Goal: Ask a question

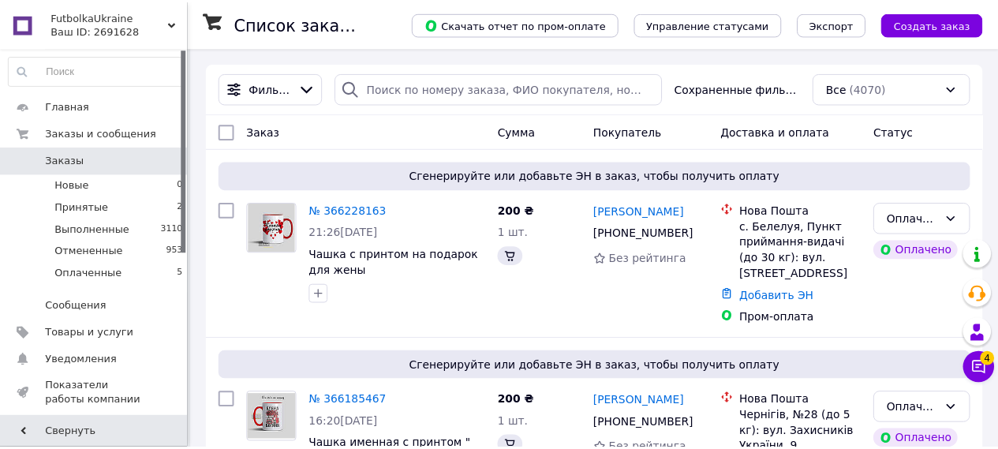
scroll to position [294, 0]
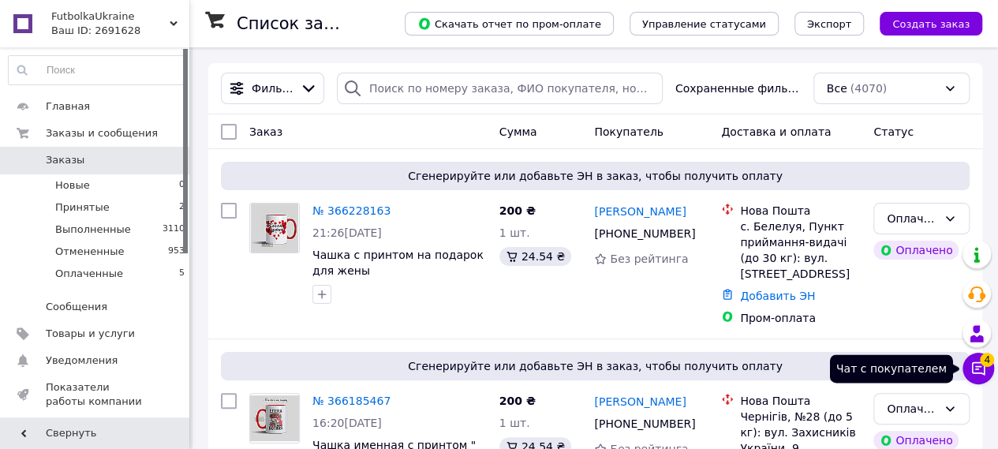
click at [993, 361] on span "4" at bounding box center [987, 360] width 14 height 14
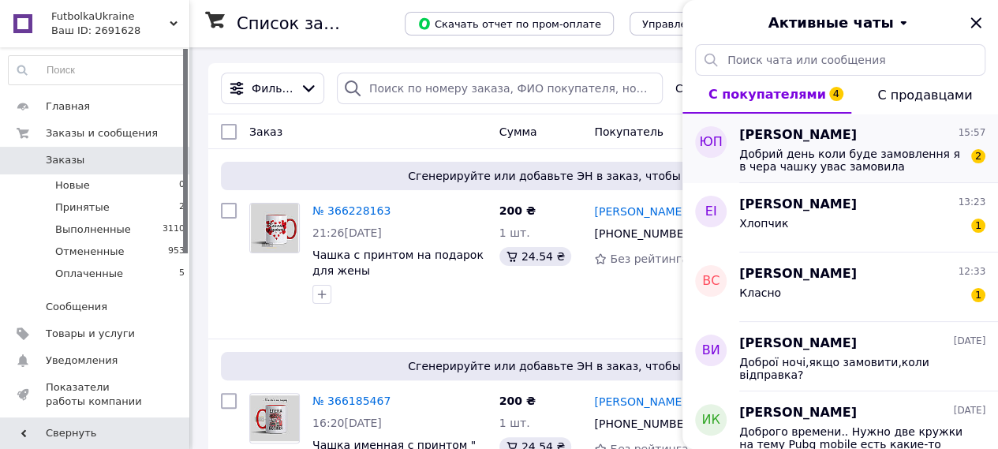
click at [860, 170] on span "Добрий день коли буде замовлення я в чера чашку увас замовила" at bounding box center [851, 160] width 224 height 25
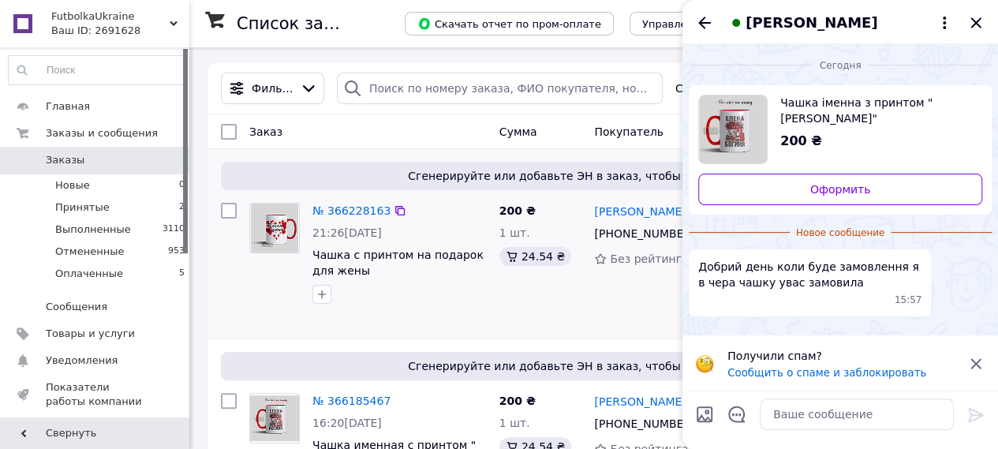
click at [424, 298] on div at bounding box center [399, 294] width 181 height 25
click at [974, 29] on icon "Закрыть" at bounding box center [976, 22] width 19 height 19
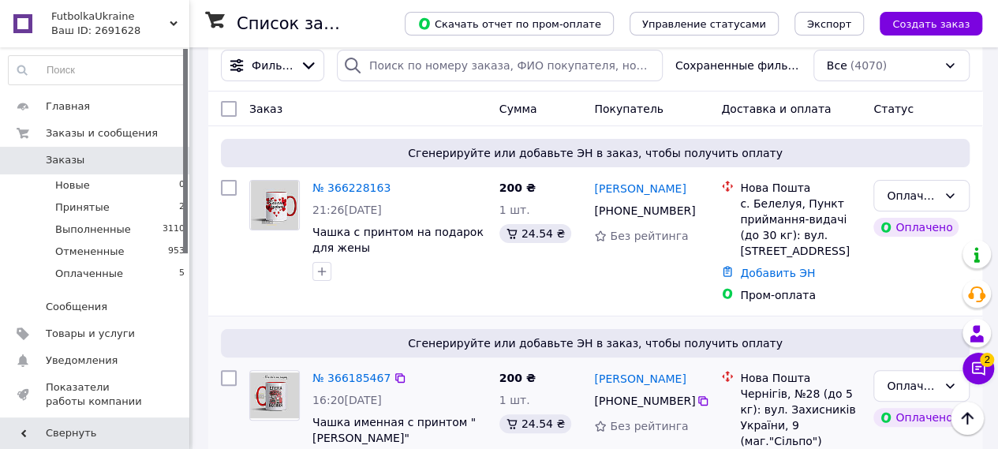
scroll to position [0, 0]
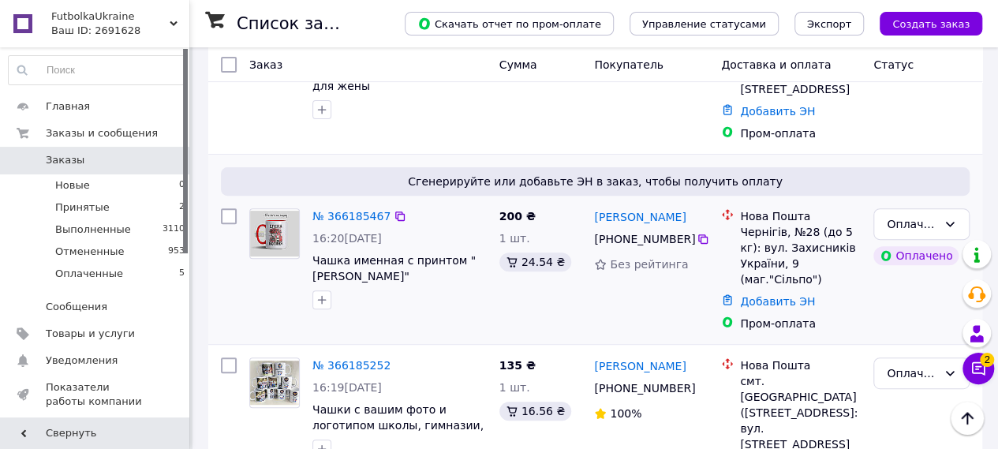
scroll to position [210, 0]
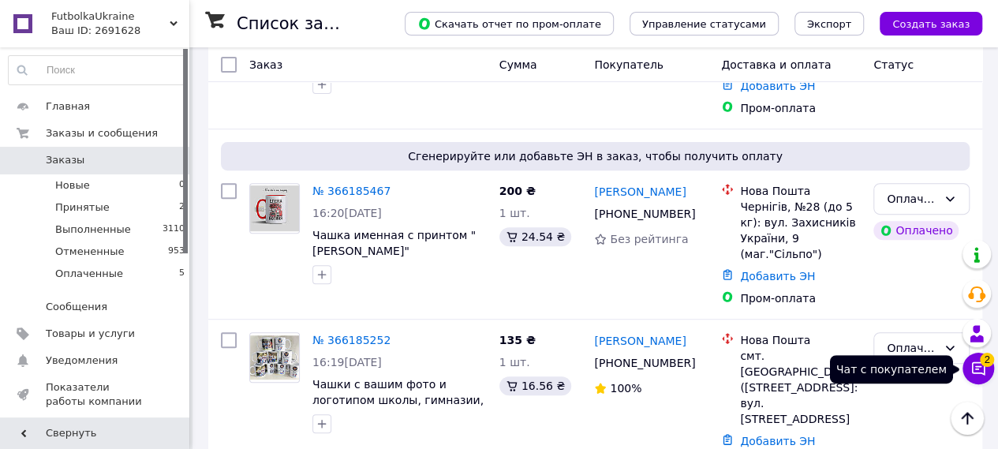
click at [985, 370] on icon at bounding box center [978, 368] width 13 height 13
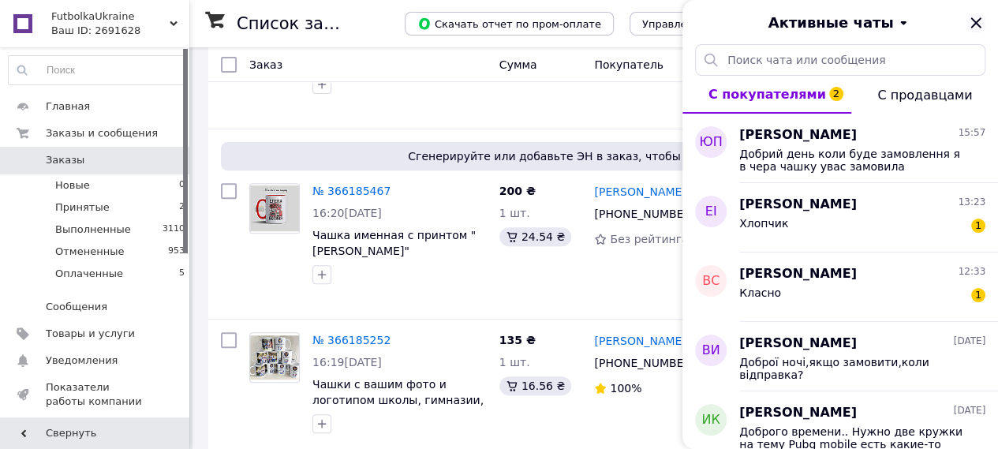
click at [972, 25] on icon "Закрыть" at bounding box center [976, 22] width 19 height 19
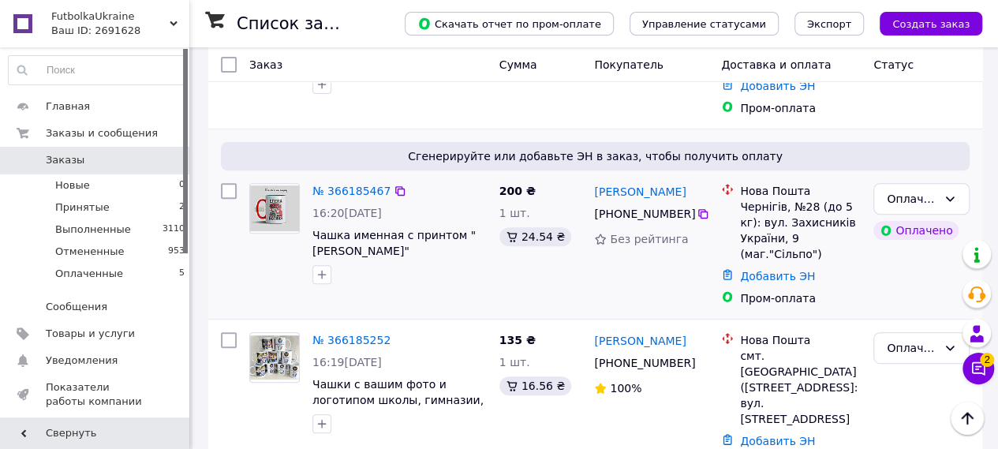
scroll to position [0, 0]
